Goal: Information Seeking & Learning: Learn about a topic

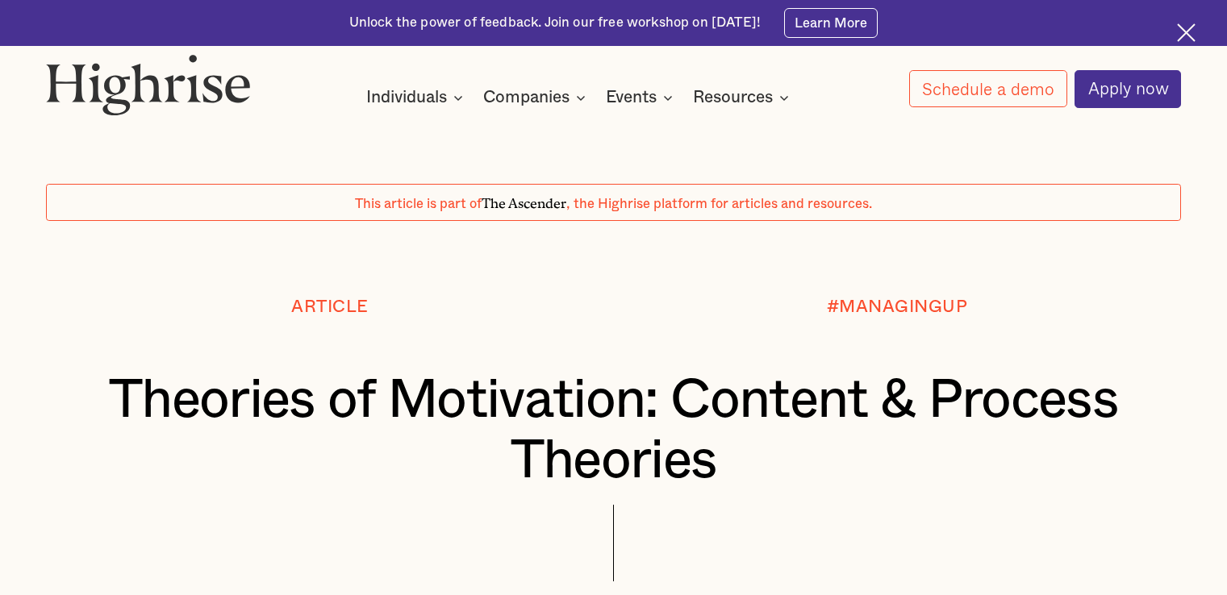
scroll to position [416, 0]
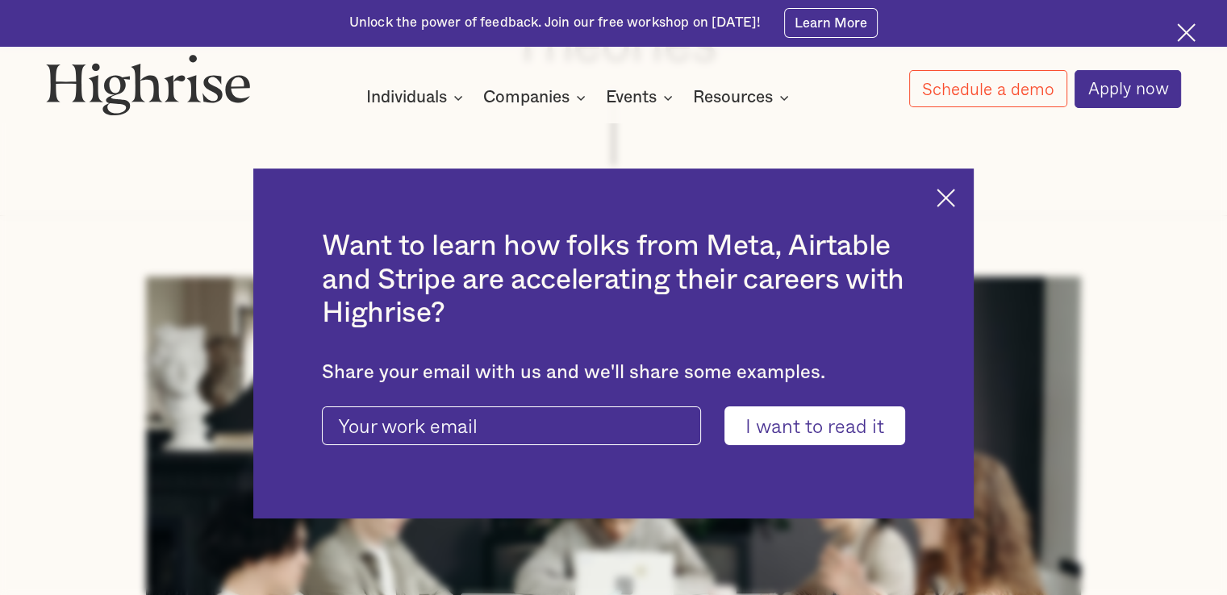
click at [955, 186] on div "Want to learn how folks from Meta, Airtable and Stripe are accelerating their c…" at bounding box center [613, 343] width 721 height 349
click at [953, 194] on img at bounding box center [946, 198] width 19 height 19
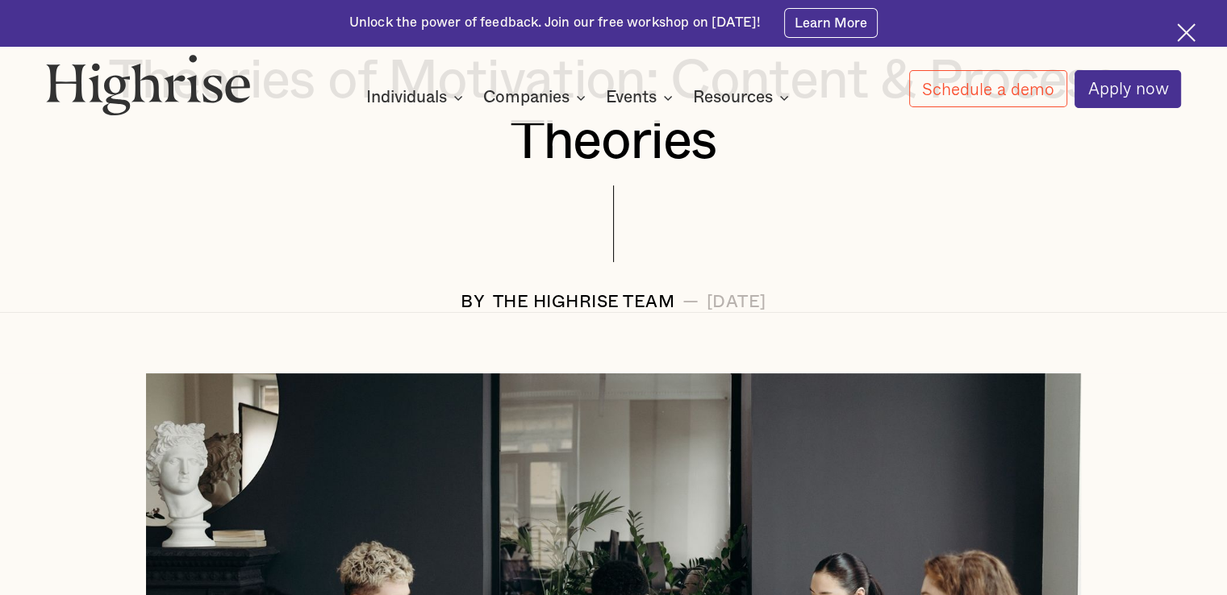
scroll to position [335, 0]
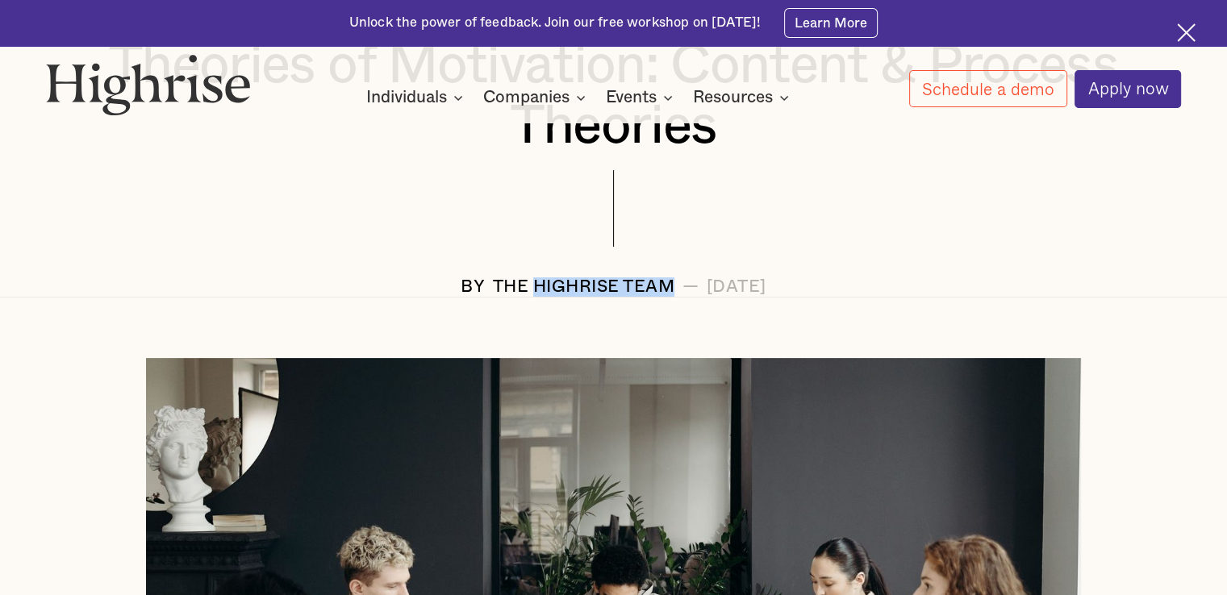
drag, startPoint x: 468, startPoint y: 290, endPoint x: 607, endPoint y: 287, distance: 138.8
click at [607, 287] on div "The Highrise Team" at bounding box center [584, 286] width 182 height 19
copy div "Highrise Team"
drag, startPoint x: 35, startPoint y: 69, endPoint x: 211, endPoint y: 72, distance: 175.1
click at [210, 72] on div "How It Works Individuals Programs 1 Highrise Leader A 6-month program to grow l…" at bounding box center [613, 81] width 1227 height 54
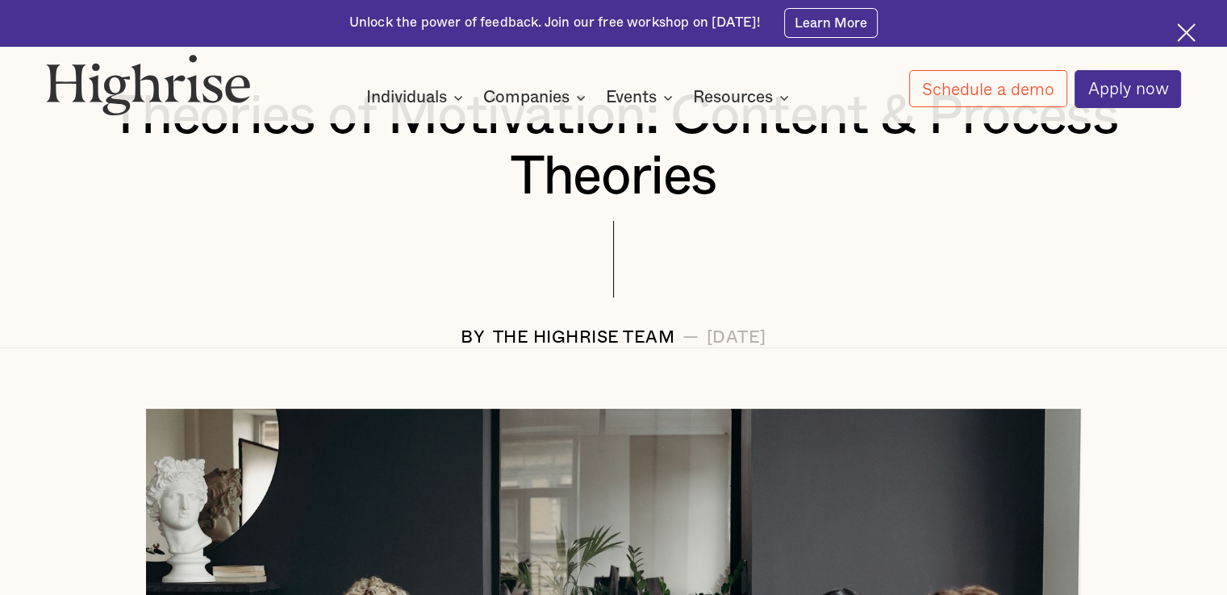
scroll to position [0, 0]
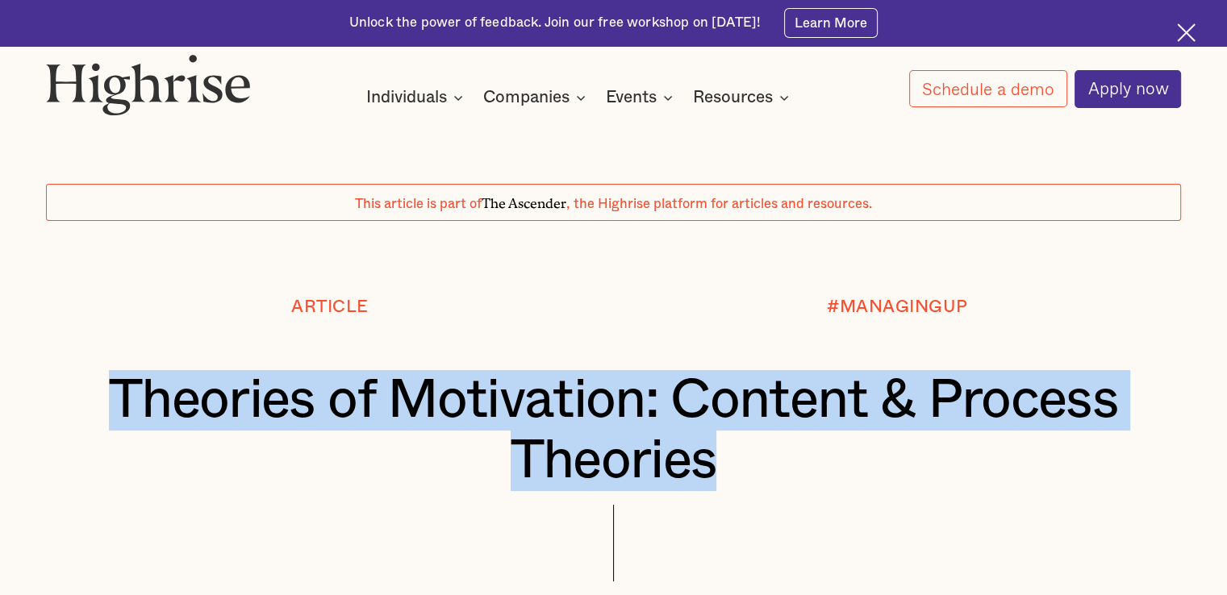
drag, startPoint x: 106, startPoint y: 408, endPoint x: 738, endPoint y: 472, distance: 634.8
click at [738, 472] on h1 "Theories of Motivation: Content & Process Theories" at bounding box center [614, 430] width 1041 height 120
copy h1 "Theories of Motivation: Content & Process Theories"
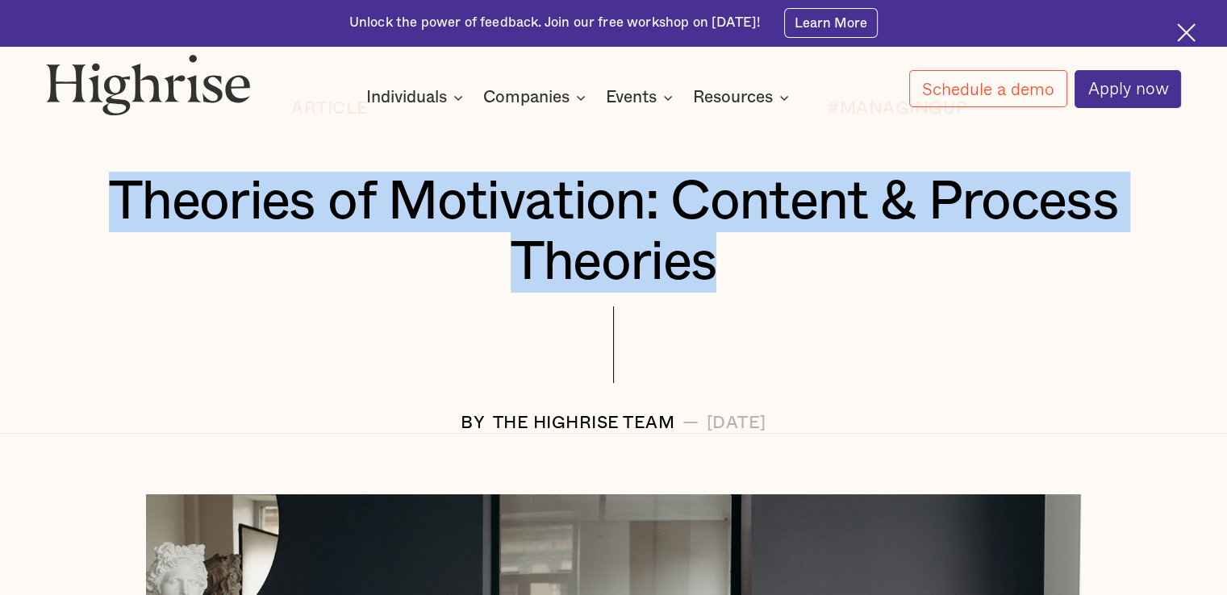
scroll to position [292, 0]
